Goal: Task Accomplishment & Management: Manage account settings

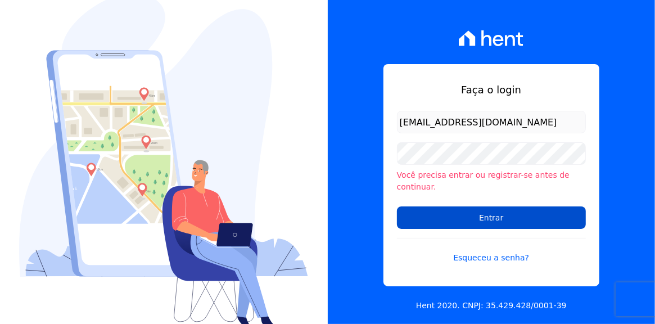
click at [488, 207] on input "Entrar" at bounding box center [491, 217] width 189 height 22
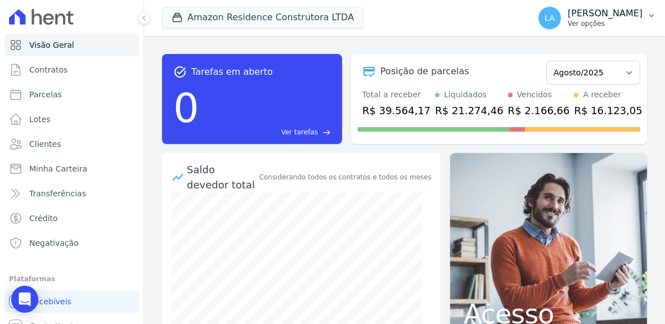
click at [649, 13] on icon "button" at bounding box center [651, 15] width 9 height 9
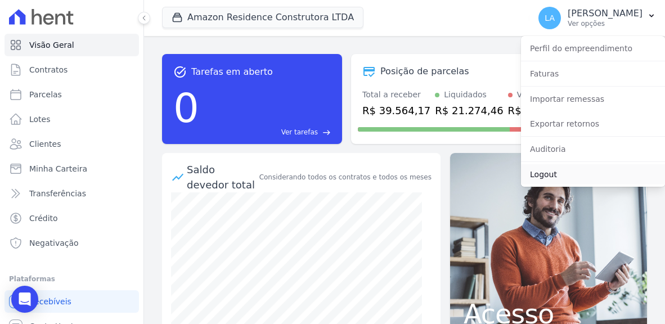
click at [541, 176] on link "Logout" at bounding box center [593, 174] width 144 height 20
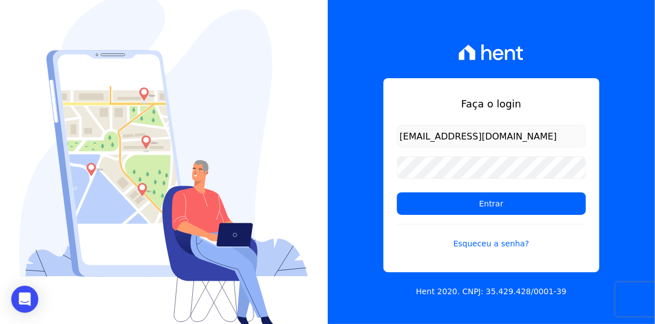
type input "[EMAIL_ADDRESS][DOMAIN_NAME]"
